Goal: Information Seeking & Learning: Learn about a topic

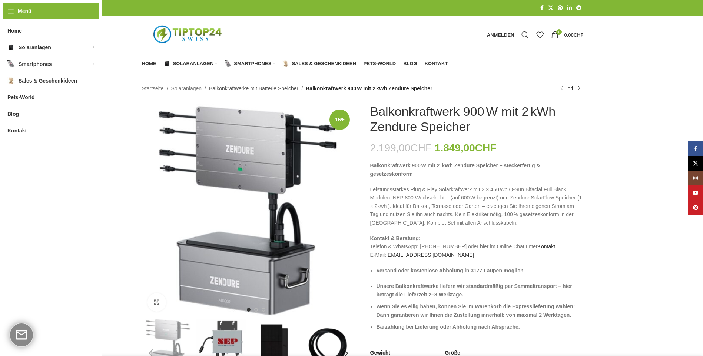
click at [265, 90] on link "Balkonkraftwerke mit Batterie Speicher" at bounding box center [253, 88] width 89 height 8
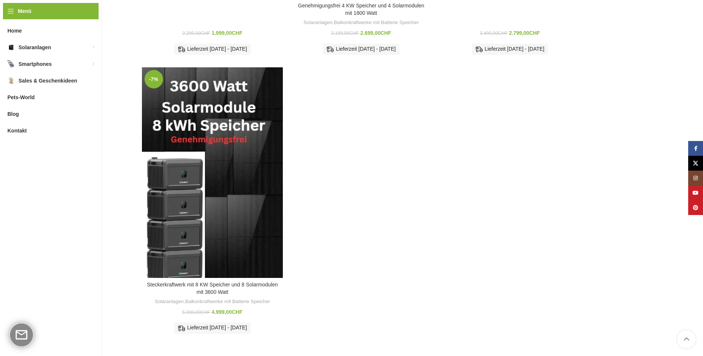
scroll to position [864, 0]
